Goal: Information Seeking & Learning: Learn about a topic

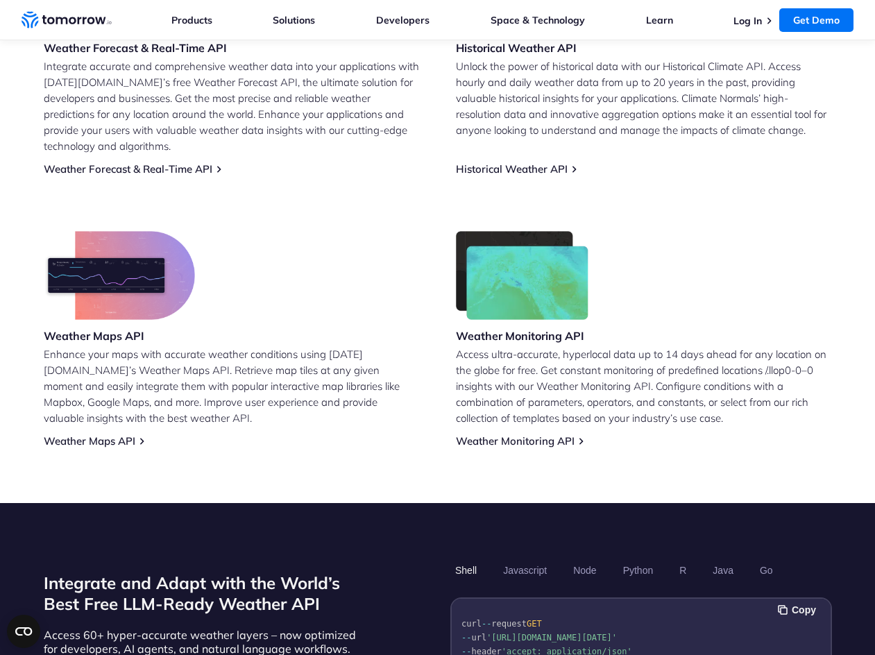
scroll to position [764, 0]
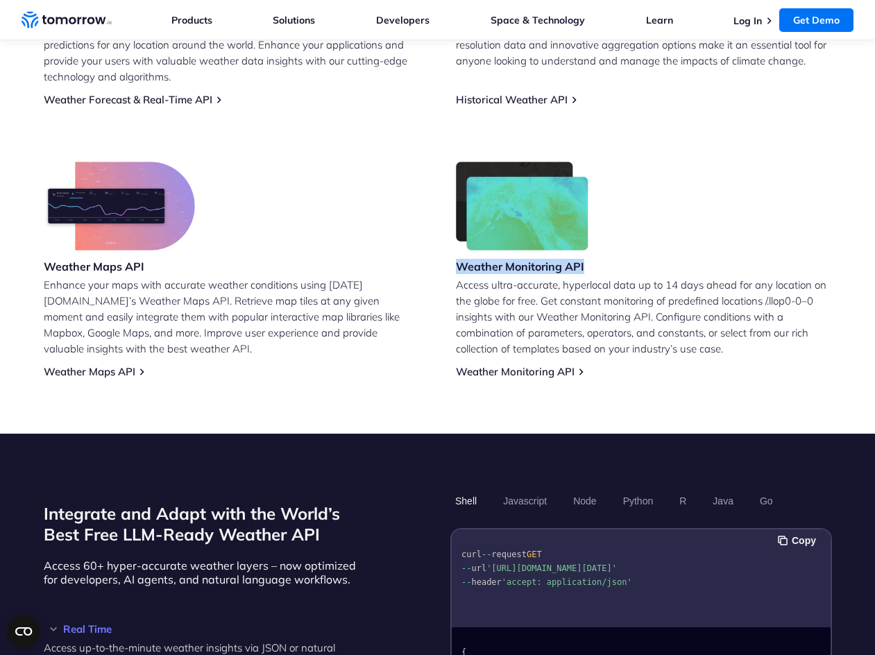
drag, startPoint x: 462, startPoint y: 251, endPoint x: 584, endPoint y: 248, distance: 122.2
click at [584, 259] on h3 "Weather Monitoring API" at bounding box center [522, 266] width 133 height 15
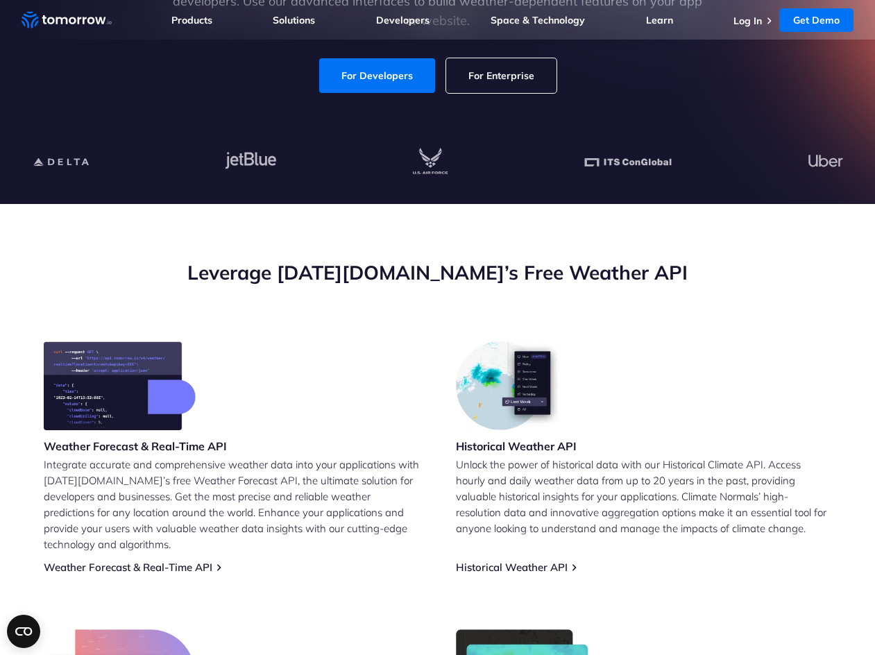
scroll to position [278, 0]
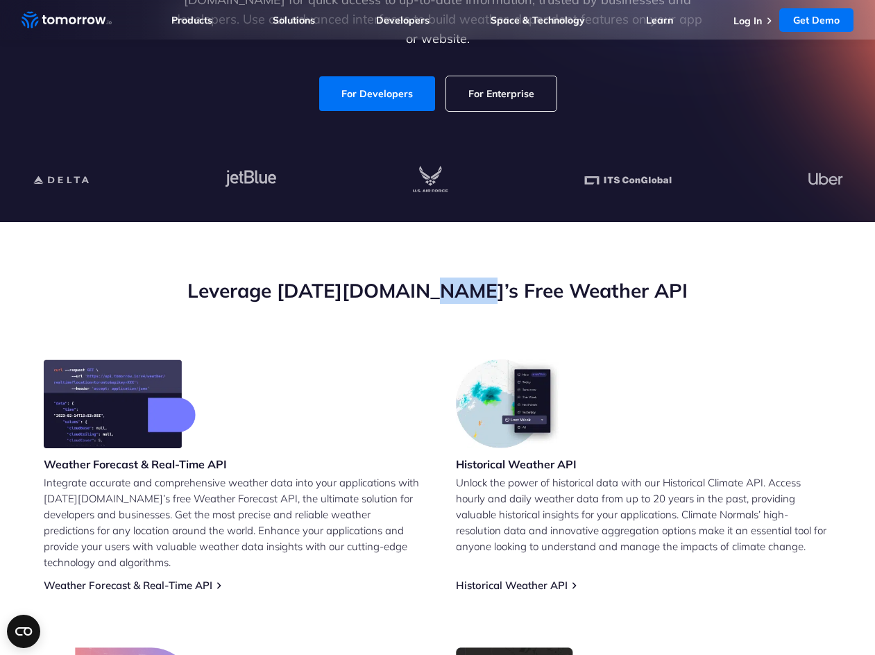
drag, startPoint x: 471, startPoint y: 288, endPoint x: 508, endPoint y: 289, distance: 37.5
click at [508, 289] on h2 "Leverage [DATE][DOMAIN_NAME]’s Free Weather API" at bounding box center [438, 291] width 788 height 26
drag, startPoint x: 521, startPoint y: 289, endPoint x: 588, endPoint y: 284, distance: 66.9
click at [588, 284] on h2 "Leverage [DATE][DOMAIN_NAME]’s Free Weather API" at bounding box center [438, 291] width 788 height 26
drag, startPoint x: 631, startPoint y: 295, endPoint x: 603, endPoint y: 292, distance: 27.9
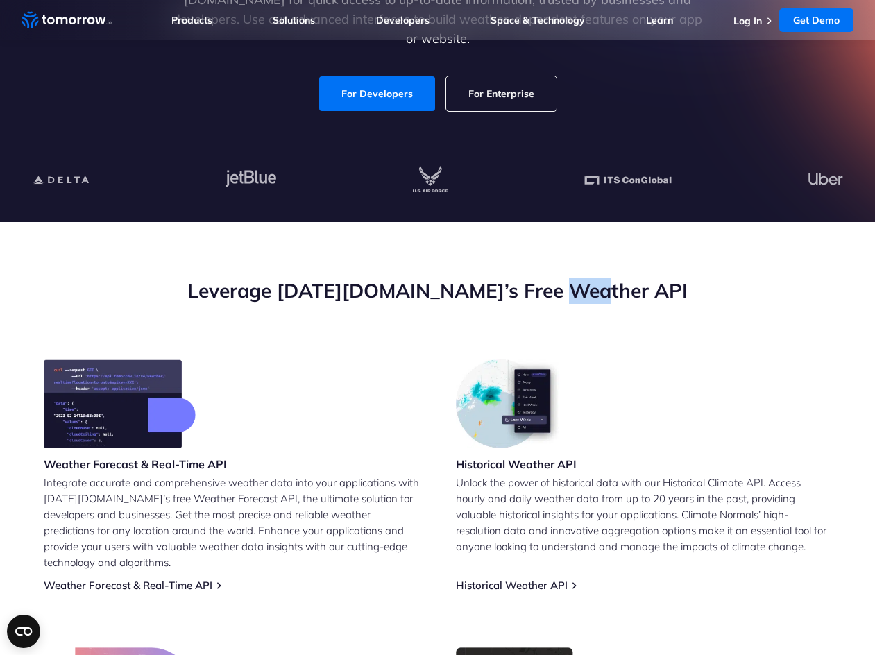
click at [603, 292] on h2 "Leverage [DATE][DOMAIN_NAME]’s Free Weather API" at bounding box center [438, 291] width 788 height 26
drag, startPoint x: 519, startPoint y: 291, endPoint x: 596, endPoint y: 289, distance: 77.1
click at [596, 289] on h2 "Leverage [DATE][DOMAIN_NAME]’s Free Weather API" at bounding box center [438, 291] width 788 height 26
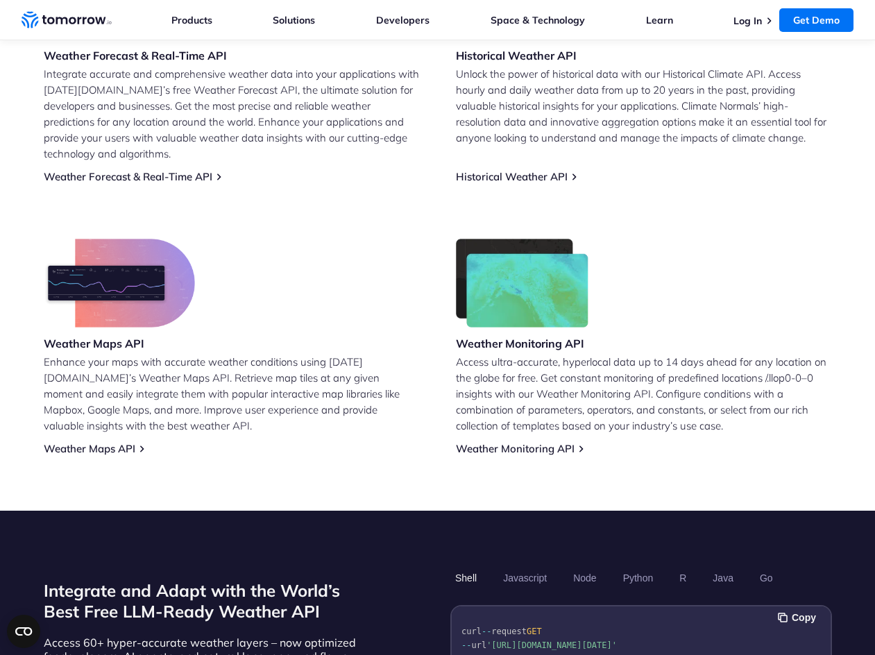
scroll to position [764, 0]
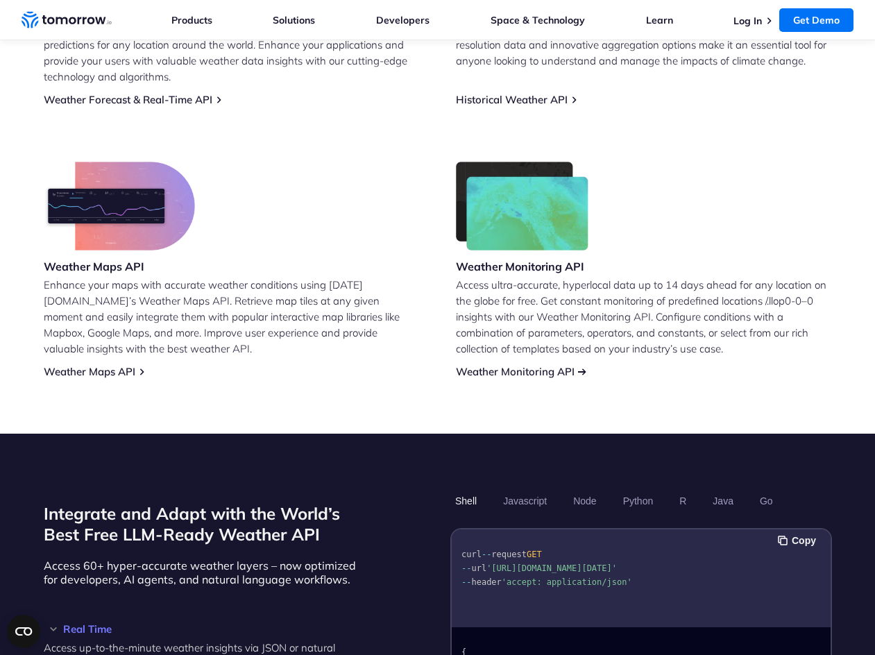
click at [511, 365] on link "Weather Monitoring API" at bounding box center [515, 371] width 119 height 13
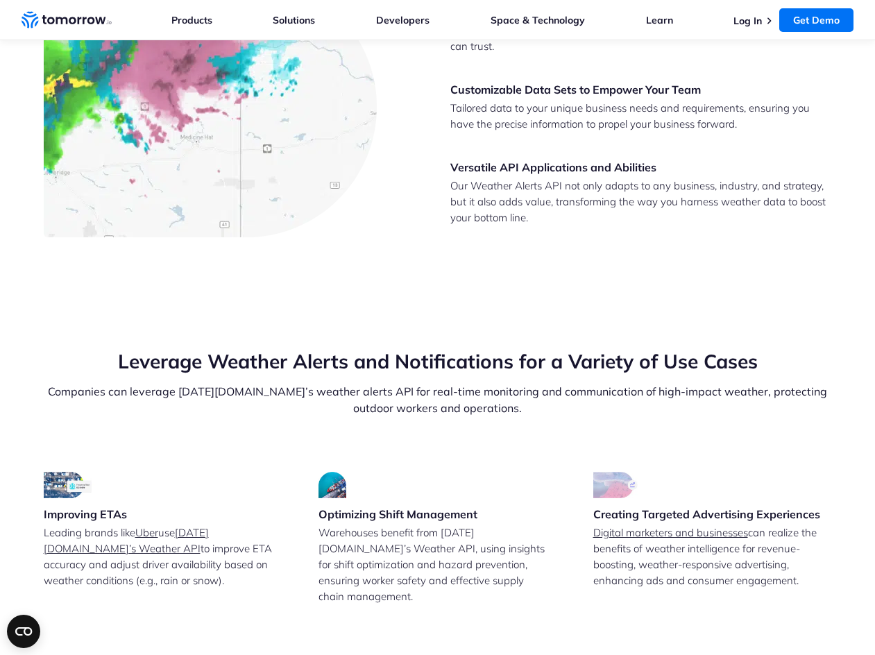
scroll to position [2707, 0]
